Goal: Use online tool/utility: Use online tool/utility

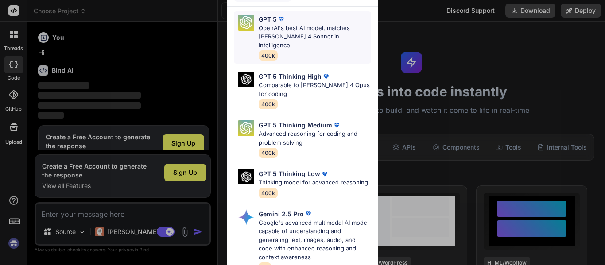
scroll to position [23, 0]
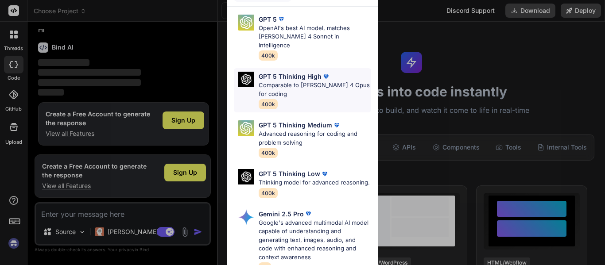
click at [280, 81] on p "Comparable to [PERSON_NAME] 4 Opus for coding" at bounding box center [315, 89] width 112 height 17
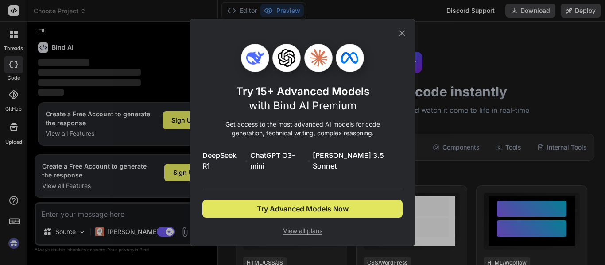
click at [359, 206] on button "Try Advanced Models Now" at bounding box center [302, 209] width 200 height 18
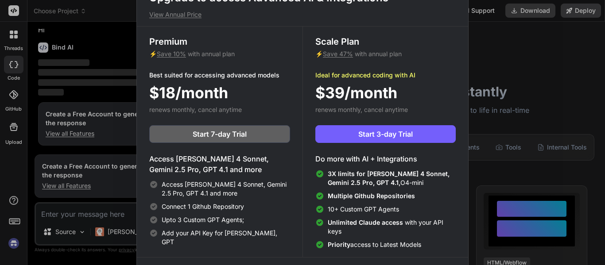
scroll to position [4, 0]
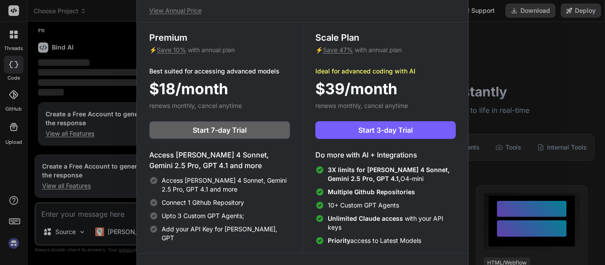
click at [533, 71] on div "Upgrade to access Advanced AI & Integrations View Annual Price Premium ⚡ Save 1…" at bounding box center [302, 132] width 605 height 265
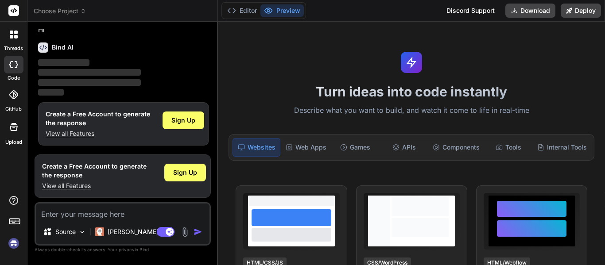
click at [10, 131] on icon at bounding box center [13, 127] width 11 height 11
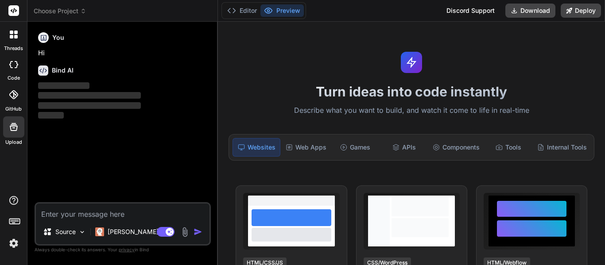
scroll to position [0, 0]
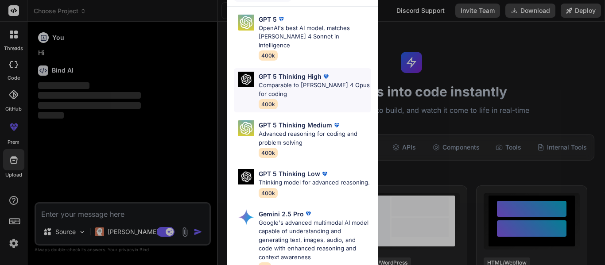
click at [287, 81] on p "Comparable to Claude 4 Opus for coding" at bounding box center [315, 89] width 112 height 17
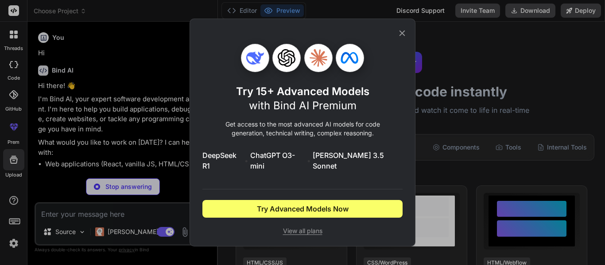
click at [398, 38] on icon at bounding box center [402, 33] width 10 height 10
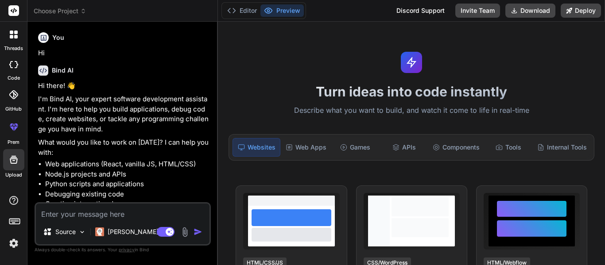
scroll to position [52, 0]
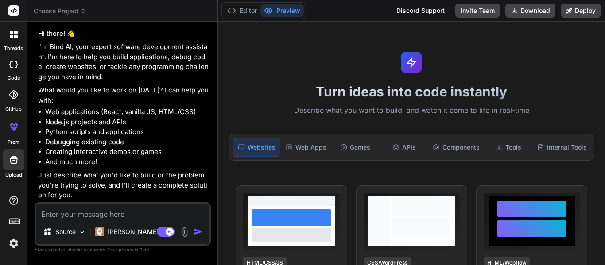
click at [12, 160] on icon at bounding box center [13, 160] width 11 height 11
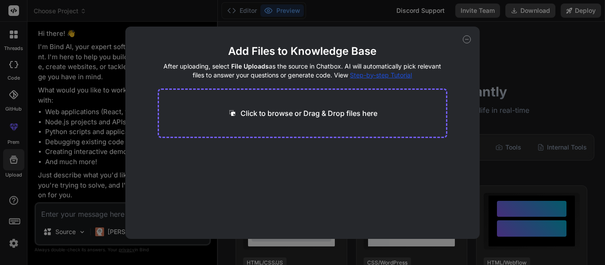
click at [295, 115] on p "Click to browse or Drag & Drop files here" at bounding box center [308, 113] width 137 height 11
click at [465, 43] on div "Add Files to Knowledge Base After uploading, select File Uploads as the source …" at bounding box center [302, 133] width 354 height 213
click at [469, 37] on icon at bounding box center [467, 39] width 8 height 8
type textarea "x"
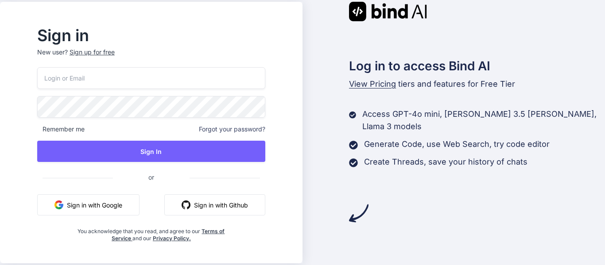
click at [112, 207] on button "Sign in with Google" at bounding box center [88, 204] width 102 height 21
click at [115, 208] on button "Sign in with Google" at bounding box center [88, 204] width 102 height 21
